Goal: Transaction & Acquisition: Subscribe to service/newsletter

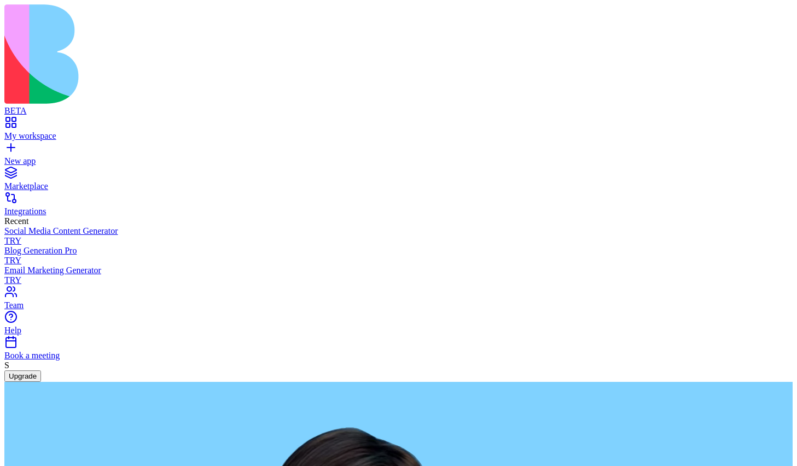
click at [41, 382] on button "Upgrade" at bounding box center [22, 376] width 37 height 11
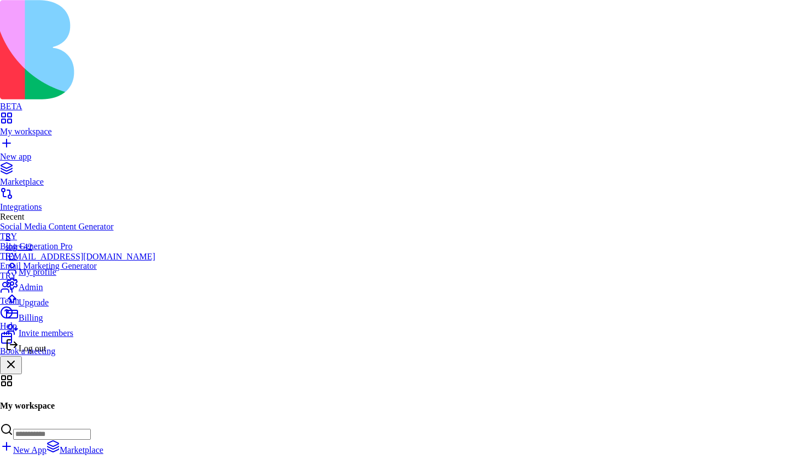
click at [45, 307] on span "Upgrade" at bounding box center [34, 302] width 30 height 9
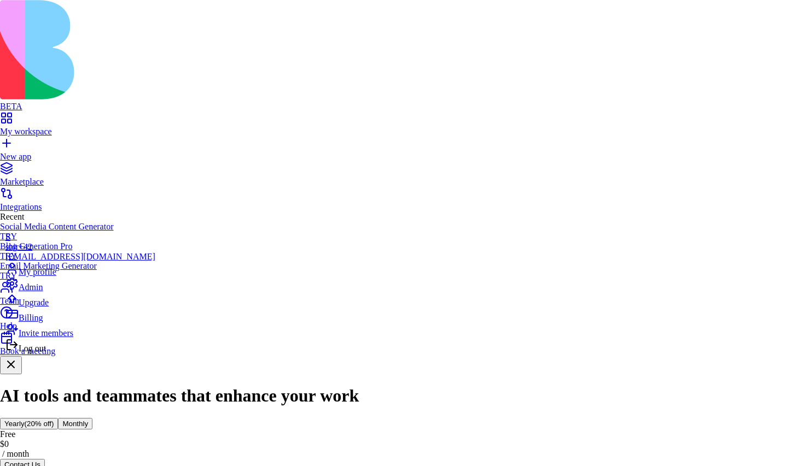
click at [34, 323] on span "Billing" at bounding box center [31, 317] width 24 height 9
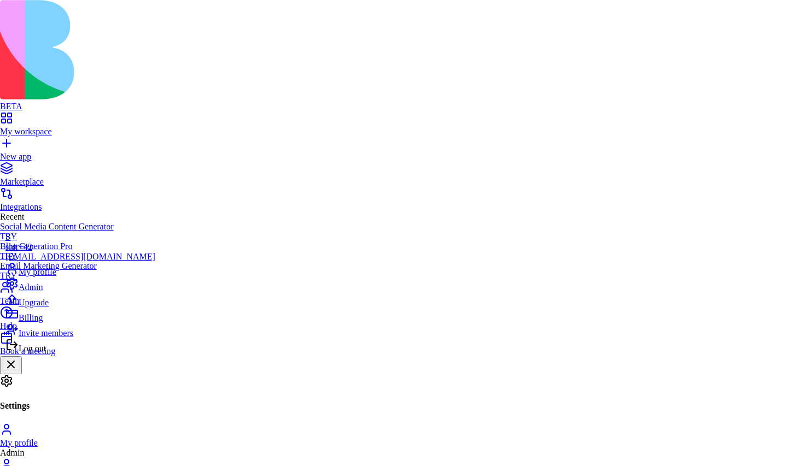
click at [60, 354] on div "Log out" at bounding box center [80, 345] width 150 height 15
